Goal: Task Accomplishment & Management: Manage account settings

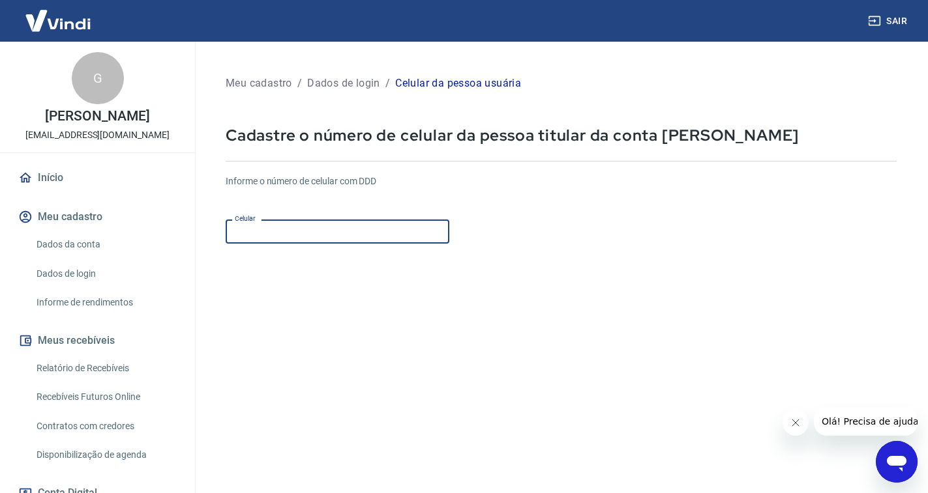
click at [353, 233] on input "Celular" at bounding box center [338, 232] width 224 height 24
type input "[PHONE_NUMBER]"
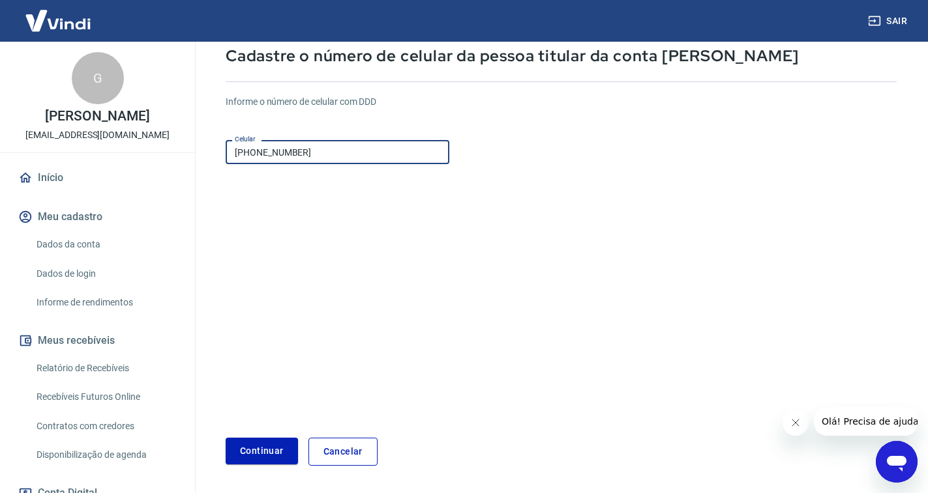
scroll to position [124, 0]
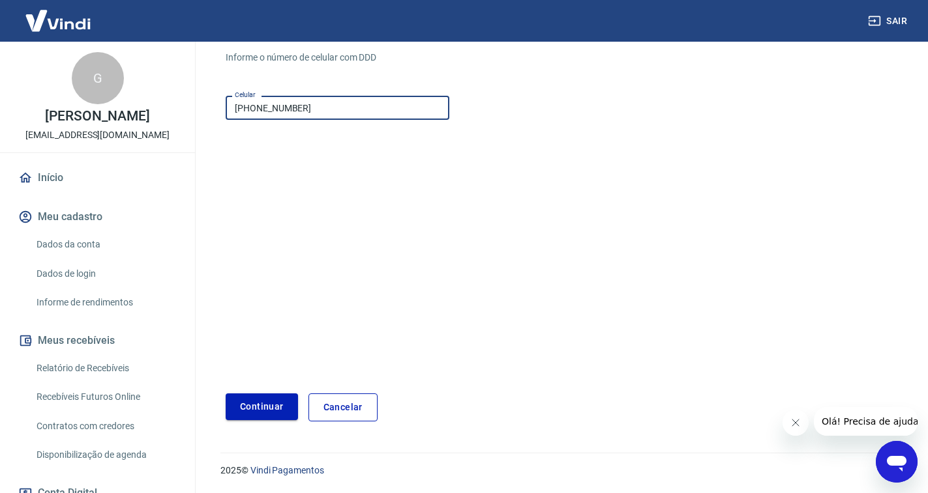
click at [269, 412] on button "Continuar" at bounding box center [262, 407] width 72 height 27
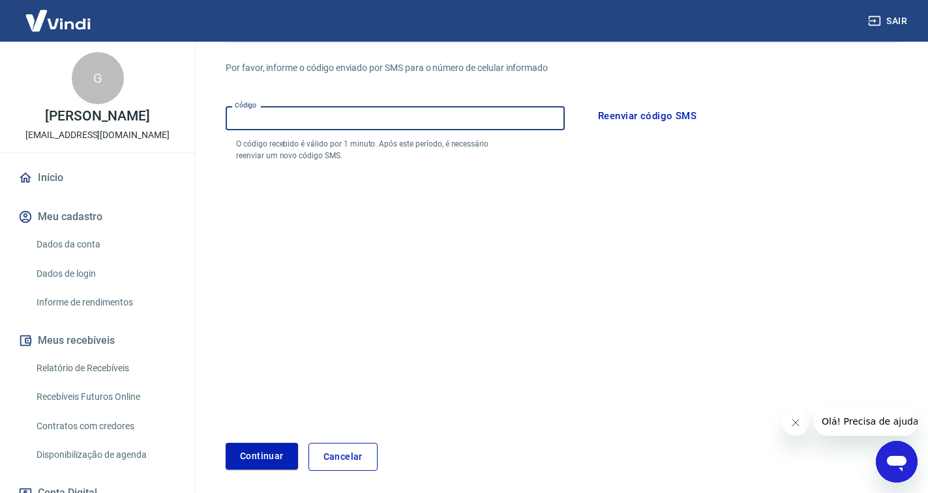
click at [506, 128] on input "Código" at bounding box center [395, 118] width 339 height 24
type input "965836"
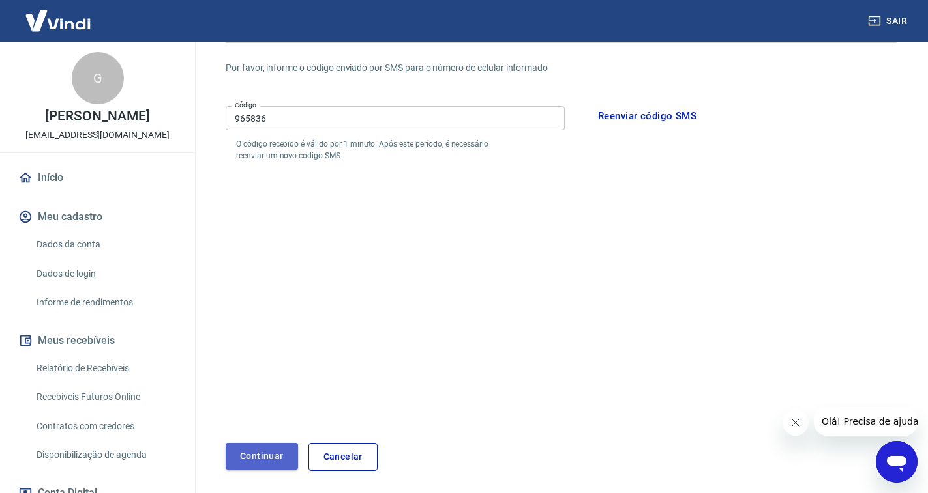
click at [245, 460] on button "Continuar" at bounding box center [262, 456] width 72 height 27
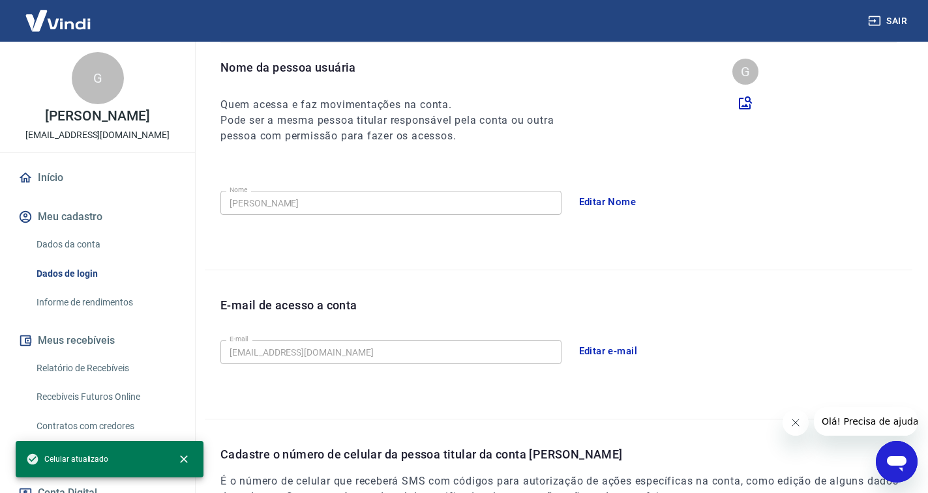
scroll to position [292, 0]
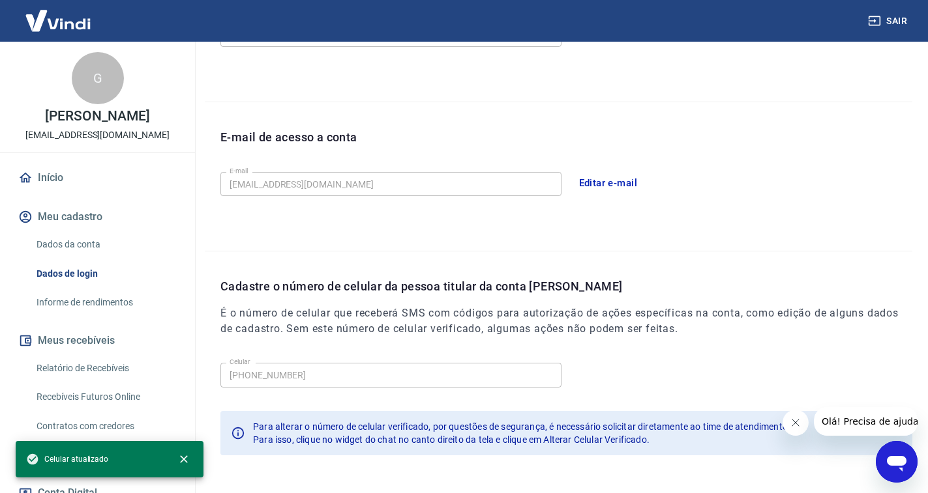
click at [335, 185] on input "[EMAIL_ADDRESS][DOMAIN_NAME]" at bounding box center [390, 184] width 341 height 24
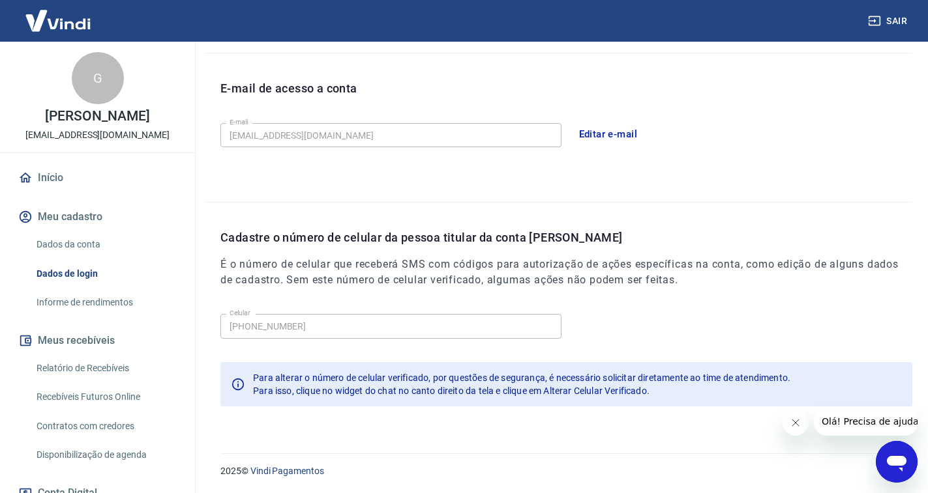
scroll to position [342, 0]
click at [52, 183] on link "Início" at bounding box center [98, 178] width 164 height 29
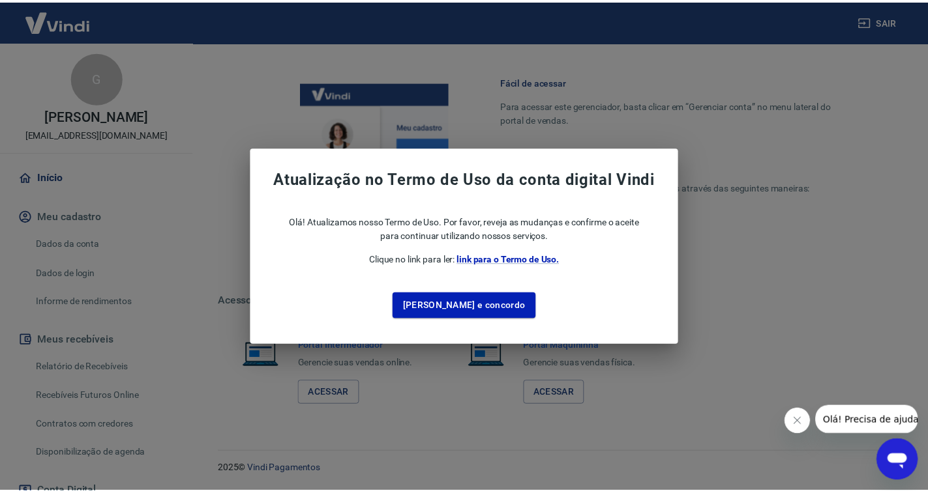
scroll to position [548, 0]
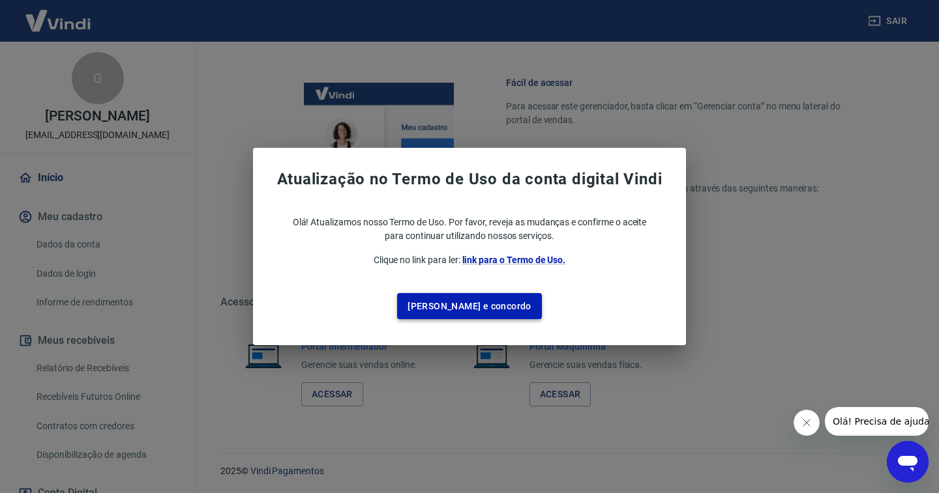
click at [500, 308] on button "[PERSON_NAME] e concordo" at bounding box center [469, 306] width 145 height 27
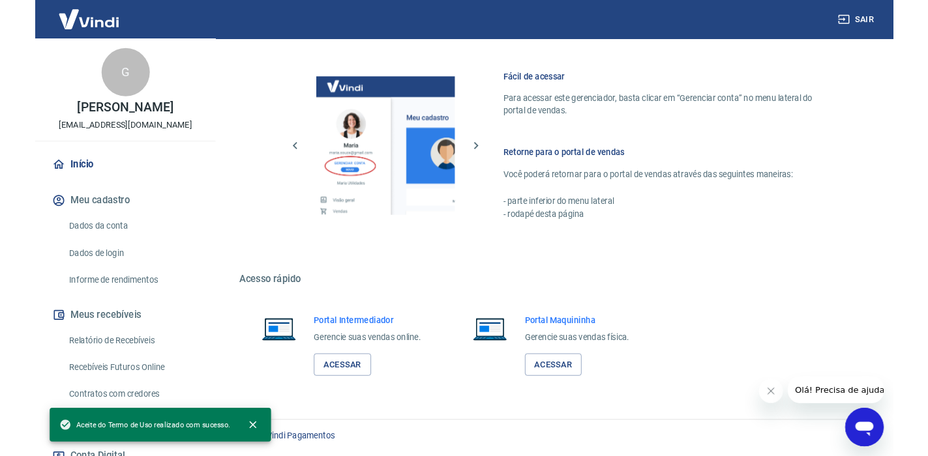
scroll to position [549, 0]
